Goal: Information Seeking & Learning: Learn about a topic

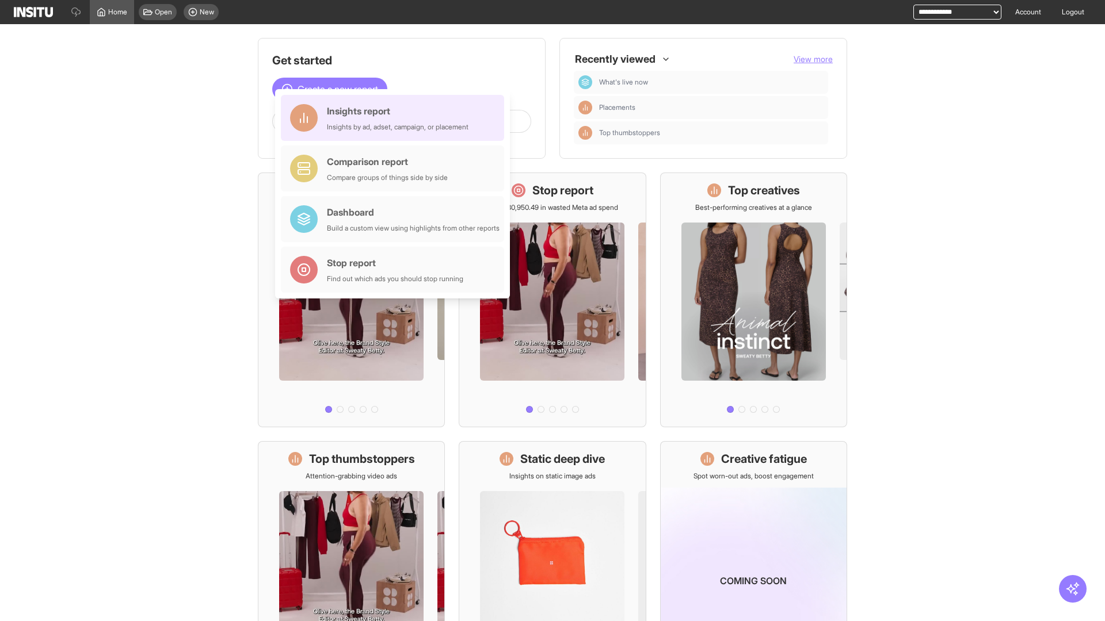
click at [395, 118] on div "Insights report Insights by ad, adset, campaign, or placement" at bounding box center [398, 118] width 142 height 28
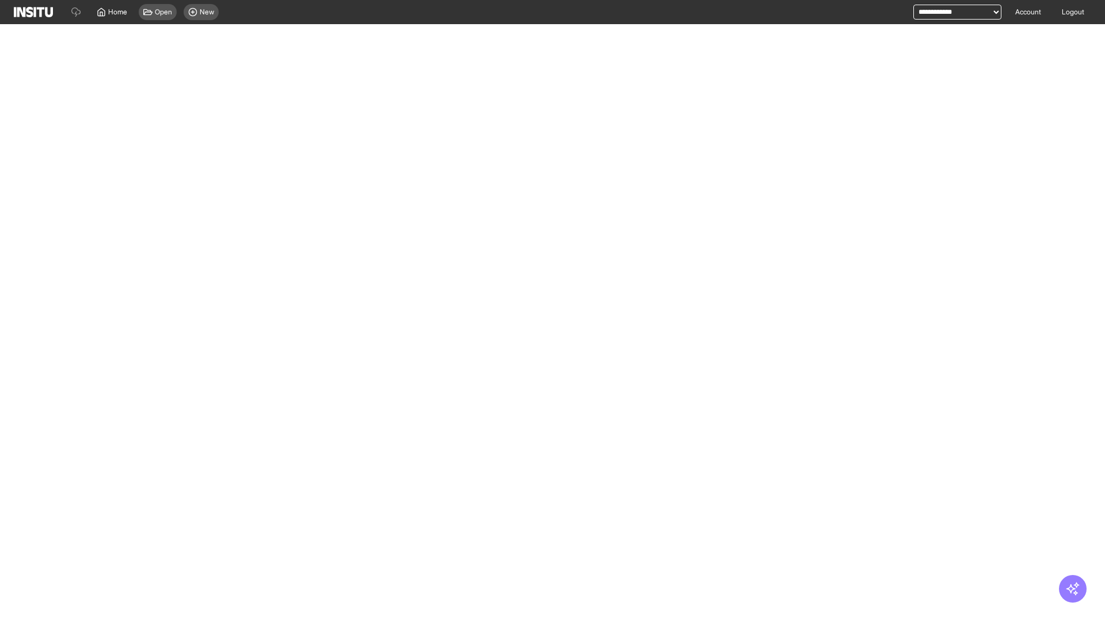
select select "**"
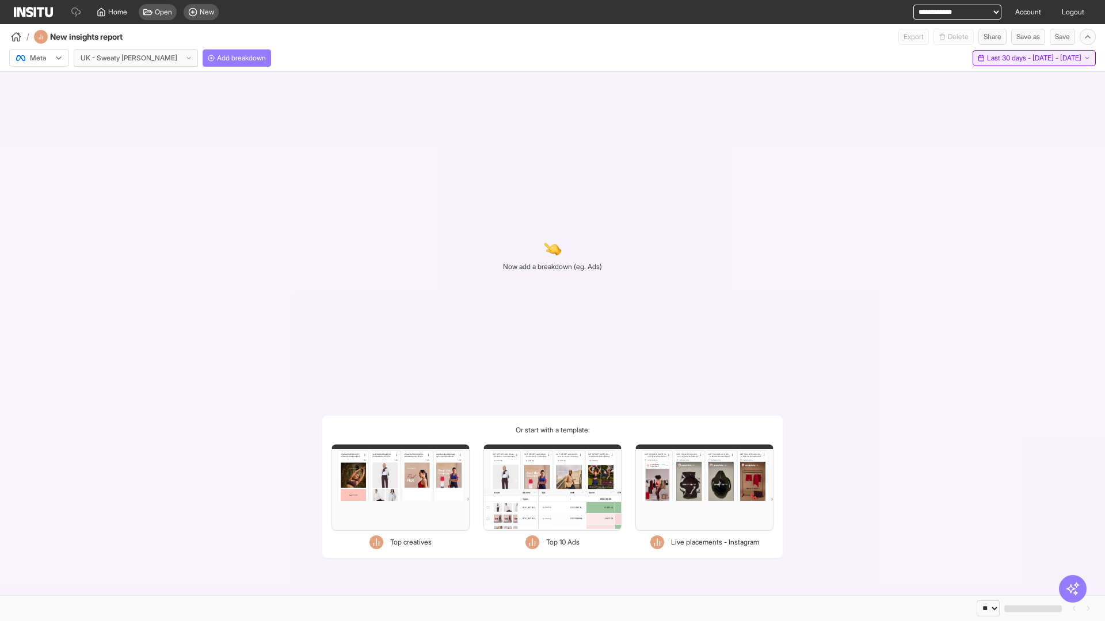
click at [1011, 58] on span "Last 30 days - [DATE] - [DATE]" at bounding box center [1034, 58] width 94 height 9
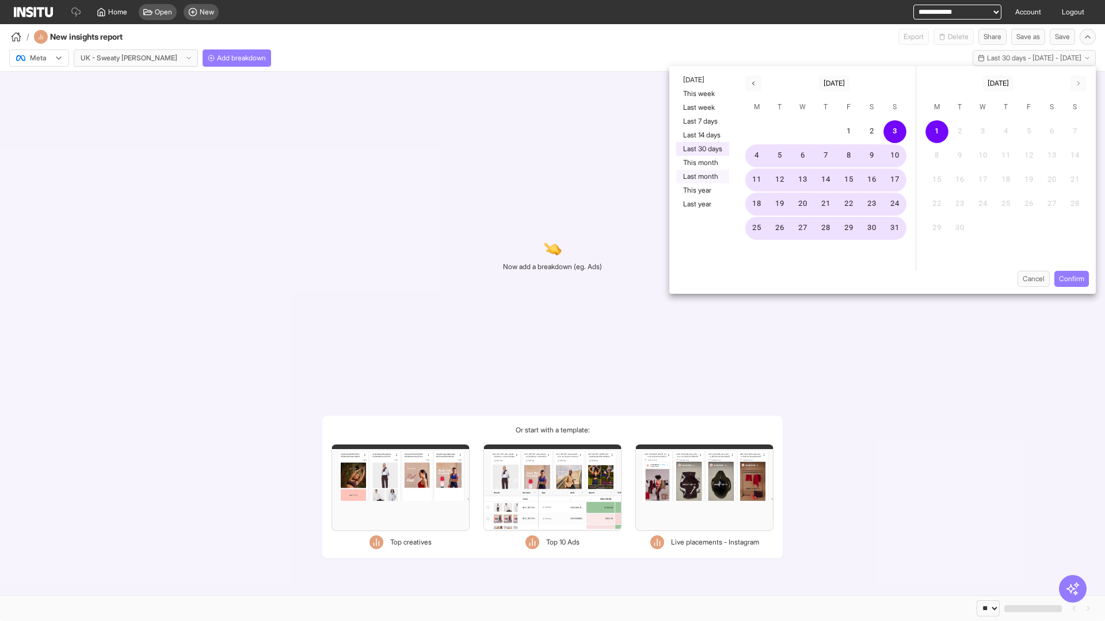
click at [701, 177] on button "Last month" at bounding box center [702, 177] width 53 height 14
